Goal: Task Accomplishment & Management: Use online tool/utility

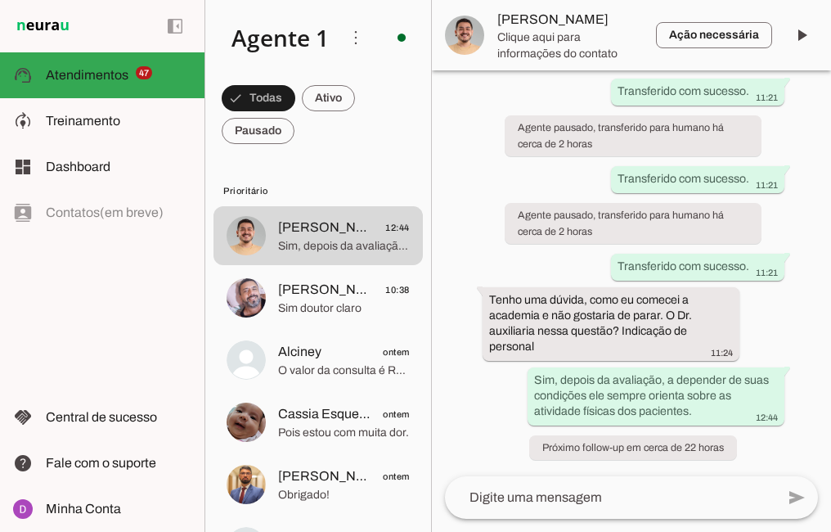
scroll to position [1845, 0]
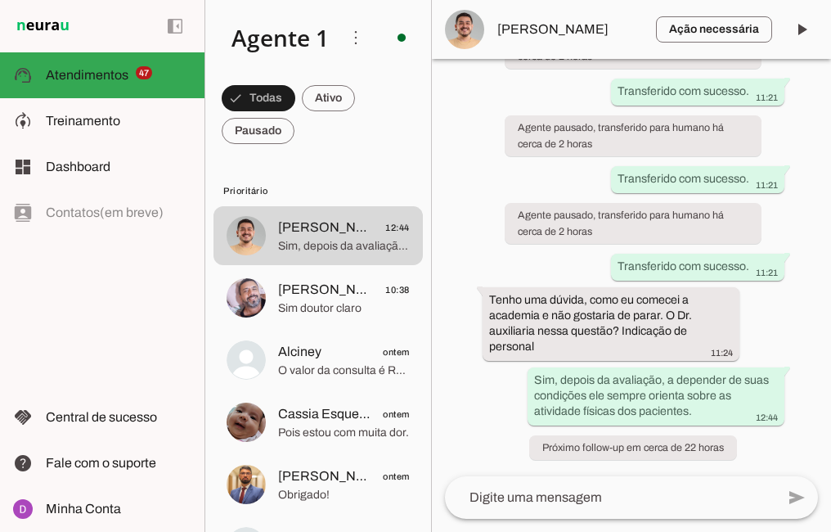
click at [514, 19] on md-item "Ação necessária O Agente detectou que uma ação humana é necessária, resolva a q…" at bounding box center [631, 29] width 399 height 59
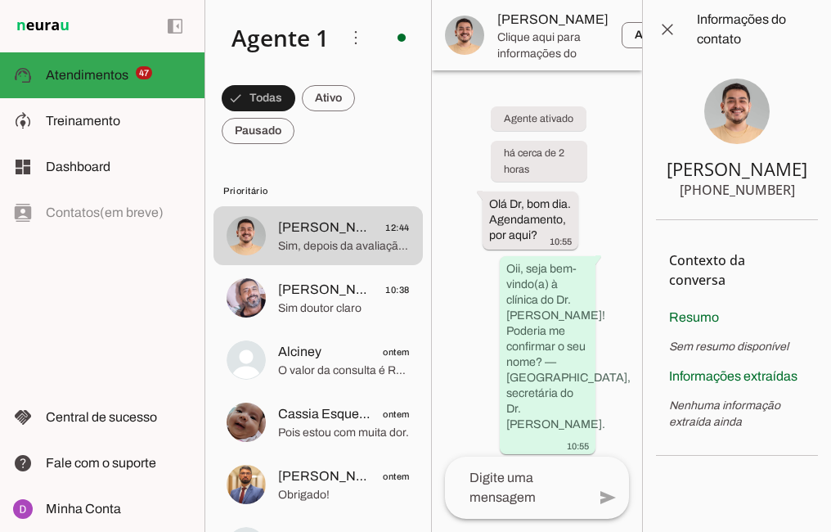
drag, startPoint x: 694, startPoint y: 191, endPoint x: 803, endPoint y: 183, distance: 109.0
click at [803, 183] on section "Diogo Brito +55 9293642260" at bounding box center [737, 139] width 162 height 161
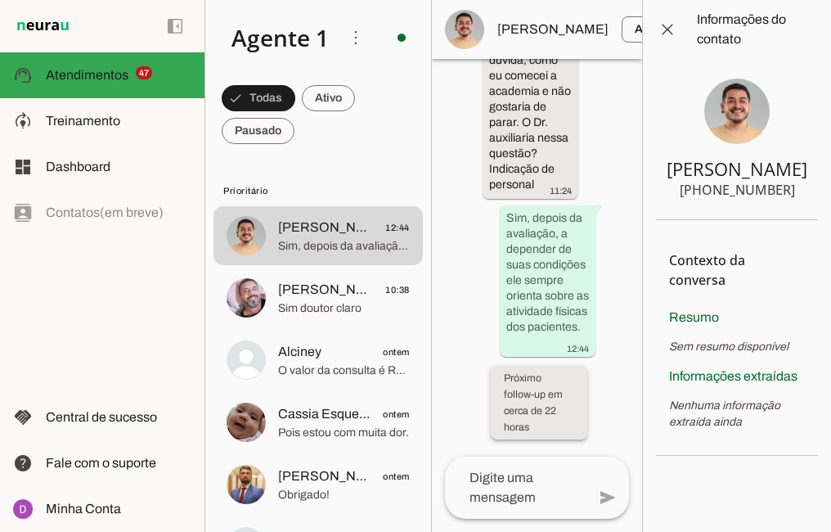
scroll to position [5180, 0]
click at [658, 34] on span at bounding box center [667, 29] width 39 height 39
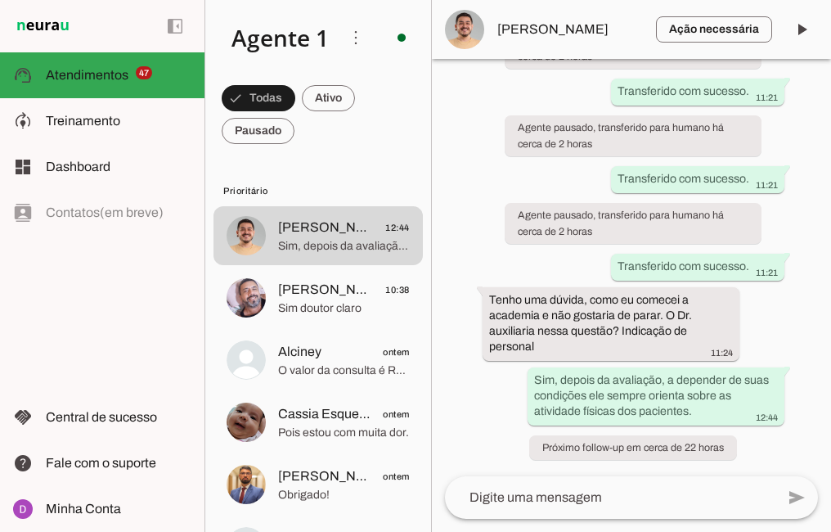
scroll to position [1845, 0]
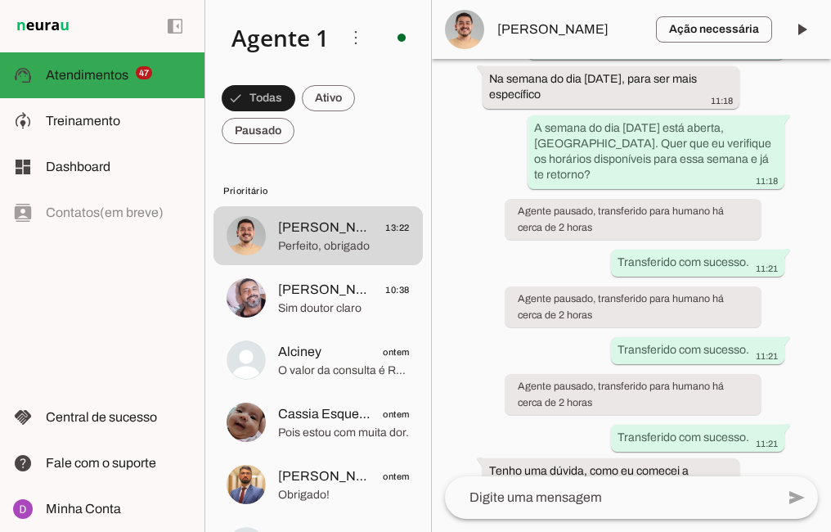
scroll to position [1879, 0]
